Goal: Navigation & Orientation: Find specific page/section

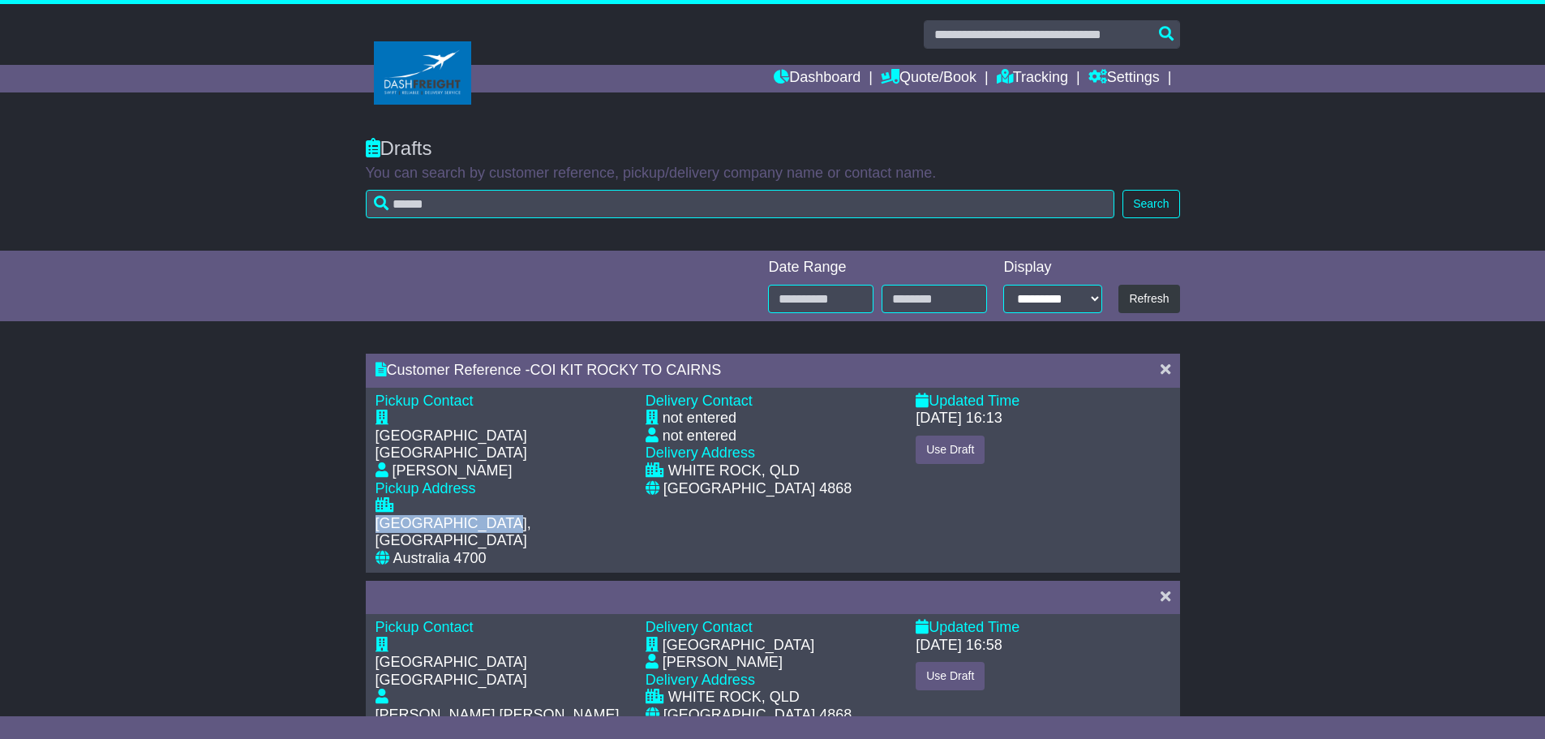
drag, startPoint x: 401, startPoint y: 467, endPoint x: 534, endPoint y: 472, distance: 133.9
click at [564, 497] on div "[GEOGRAPHIC_DATA], [GEOGRAPHIC_DATA]" at bounding box center [502, 523] width 254 height 53
copy div "[GEOGRAPHIC_DATA], [GEOGRAPHIC_DATA]"
copy div "WHITE ROCK, QLD"
drag, startPoint x: 671, startPoint y: 469, endPoint x: 801, endPoint y: 471, distance: 130.6
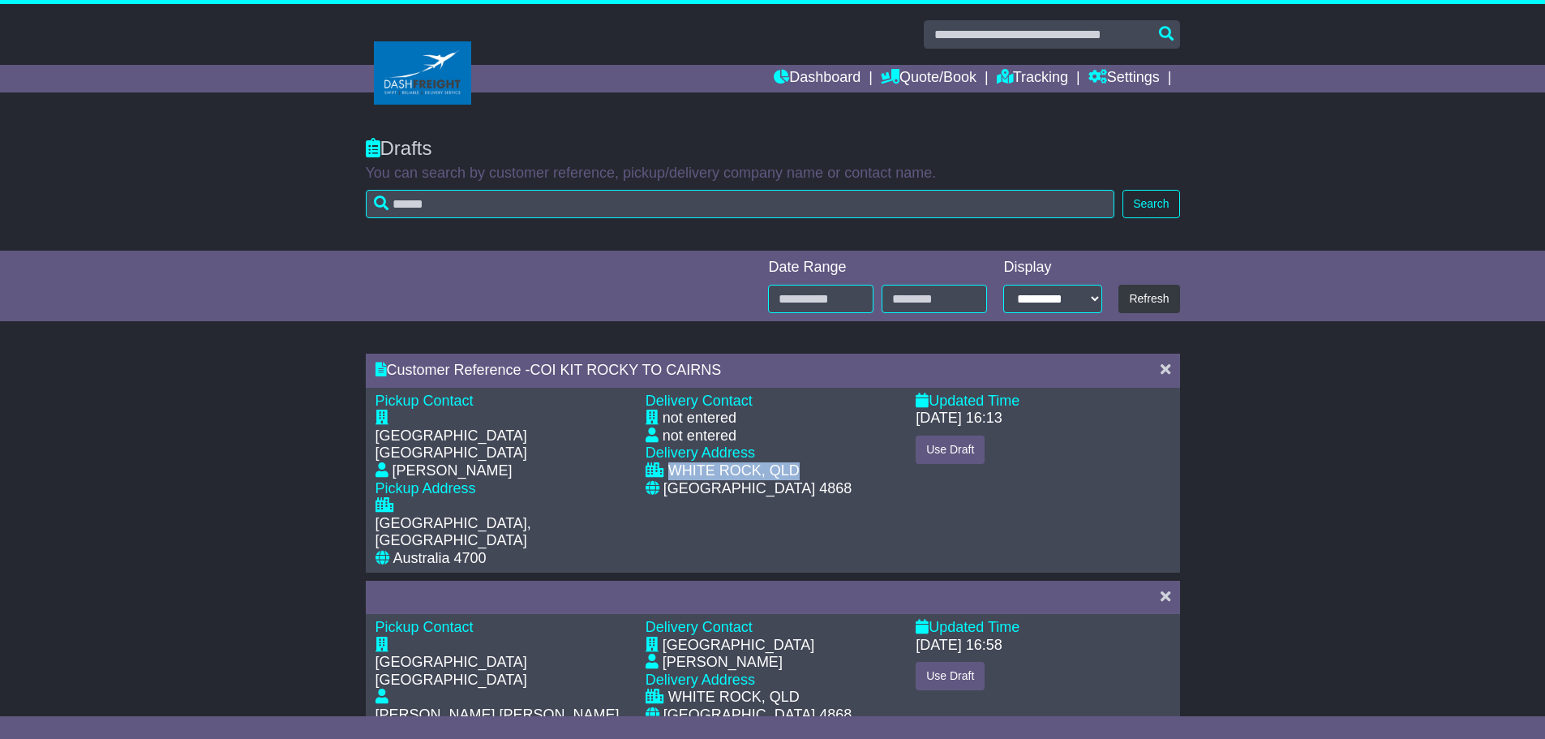
click at [801, 471] on div "WHITE ROCK, QLD" at bounding box center [772, 471] width 254 height 18
click at [787, 68] on link "Dashboard" at bounding box center [817, 79] width 87 height 28
